Goal: Information Seeking & Learning: Understand process/instructions

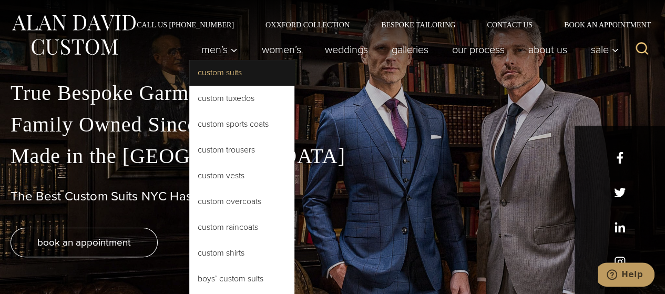
click at [242, 75] on link "Custom Suits" at bounding box center [241, 72] width 105 height 25
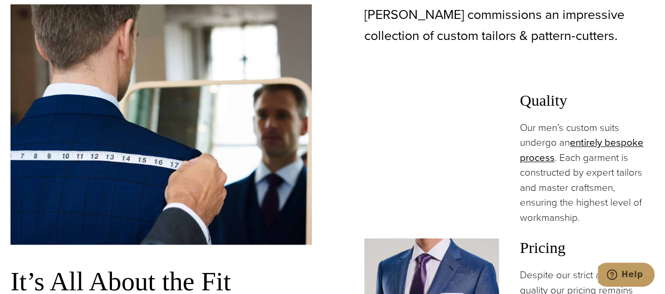
scroll to position [562, 0]
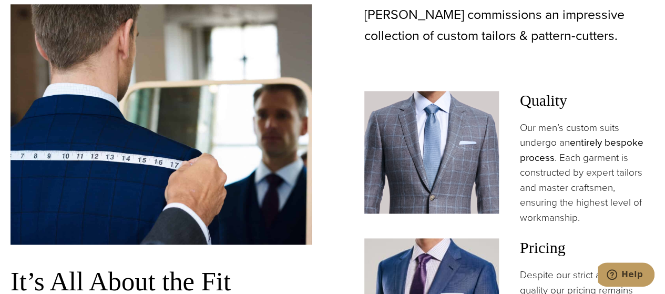
click at [583, 141] on link "entirely bespoke process" at bounding box center [581, 149] width 123 height 29
